Goal: Navigation & Orientation: Find specific page/section

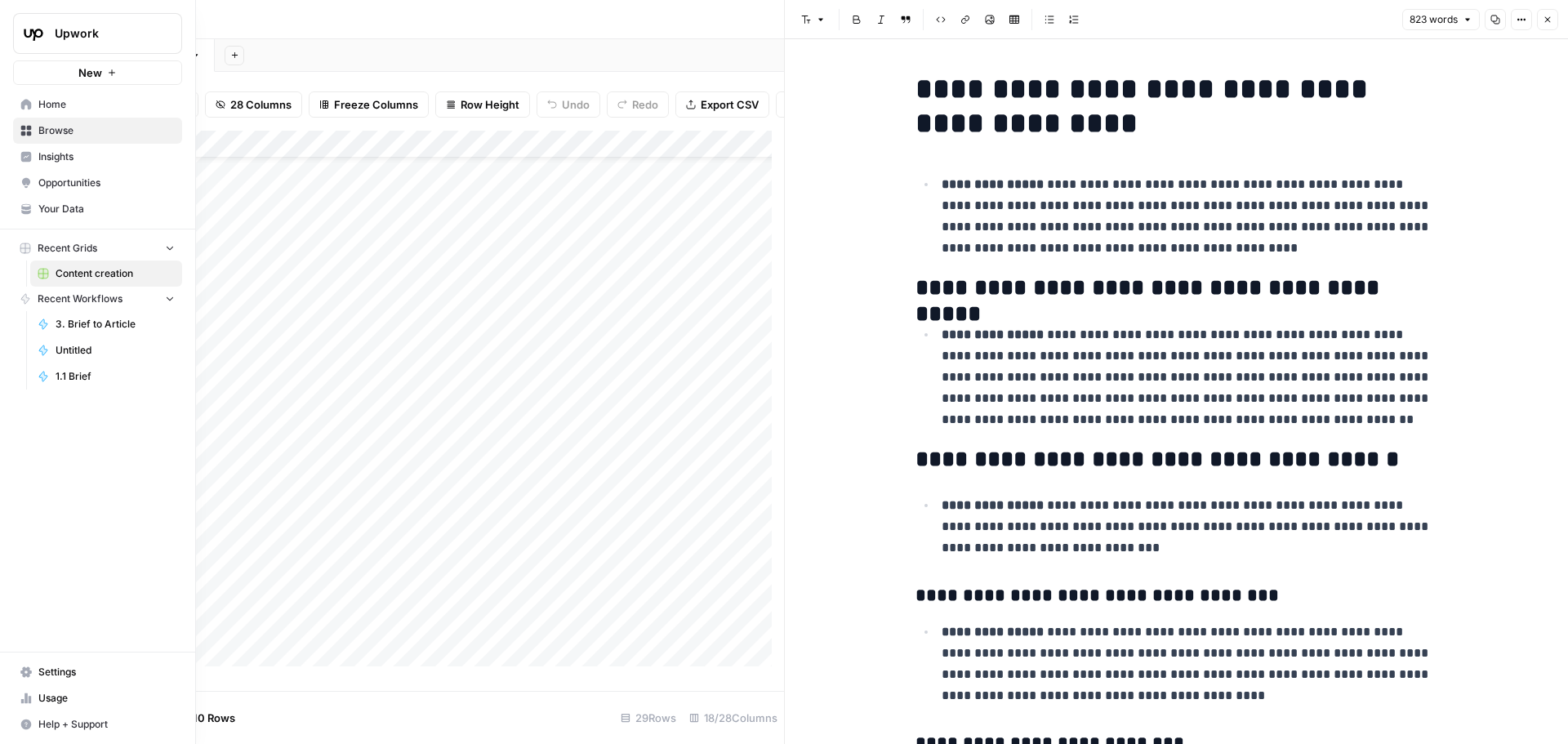
click at [46, 103] on span "Home" at bounding box center [106, 104] width 136 height 15
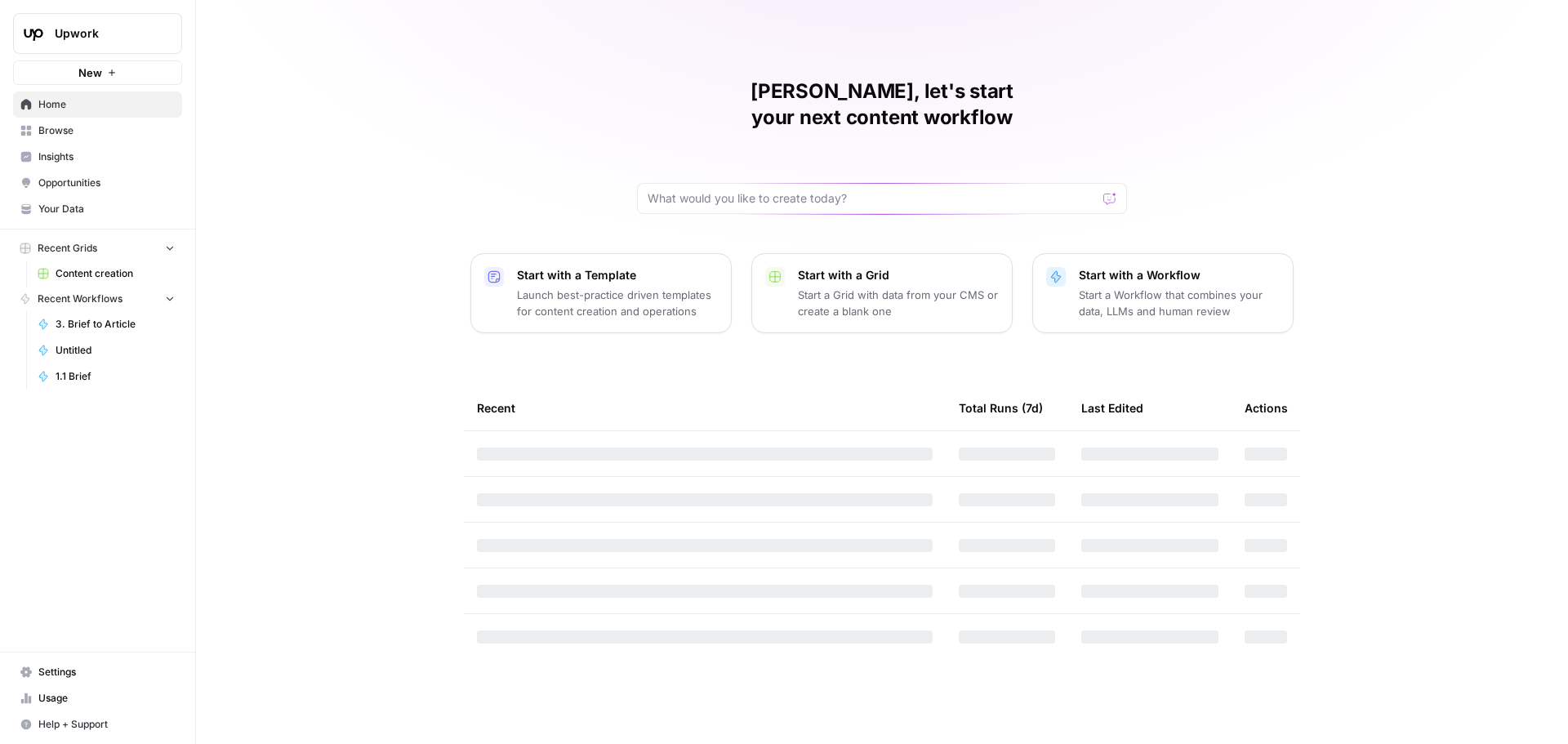
click at [56, 159] on span "Insights" at bounding box center [106, 157] width 136 height 15
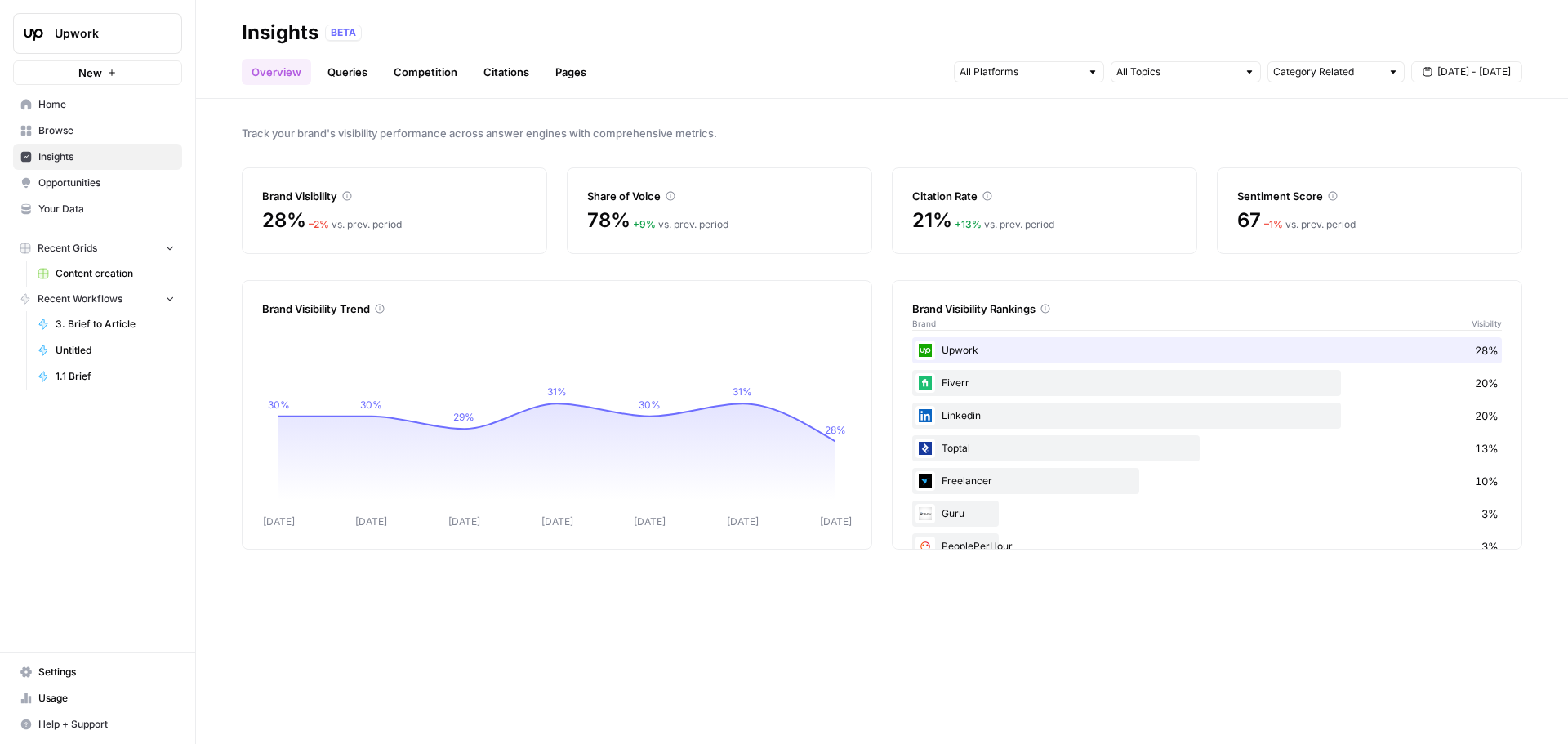
click at [356, 71] on link "Queries" at bounding box center [347, 71] width 59 height 27
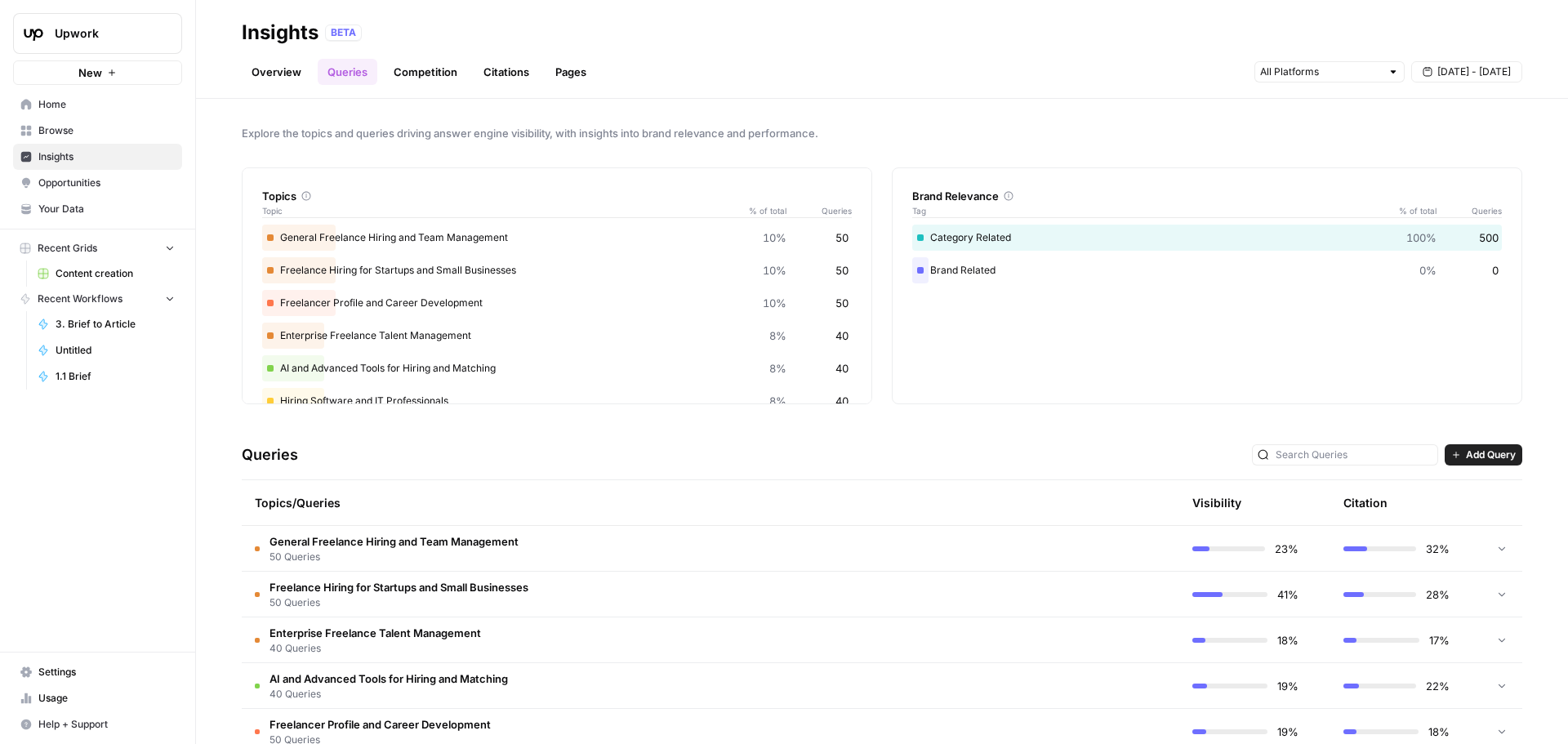
click at [299, 78] on link "Overview" at bounding box center [277, 71] width 69 height 27
